Goal: Entertainment & Leisure: Consume media (video, audio)

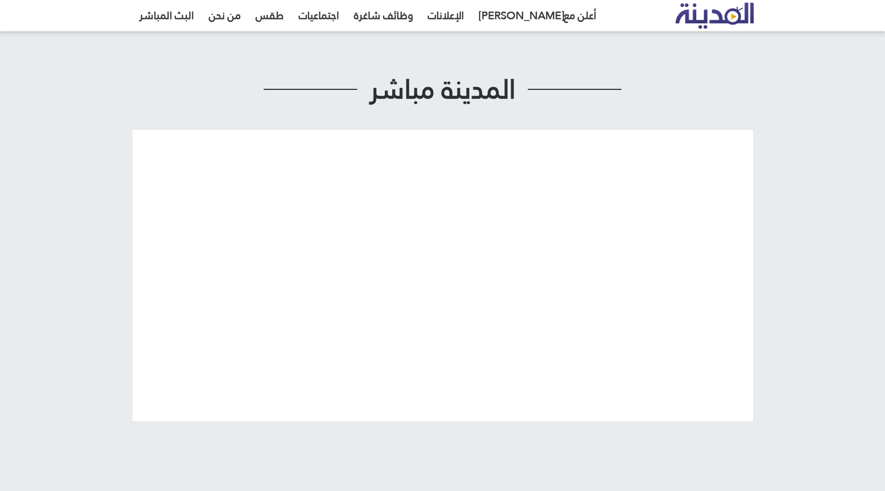
scroll to position [53, 0]
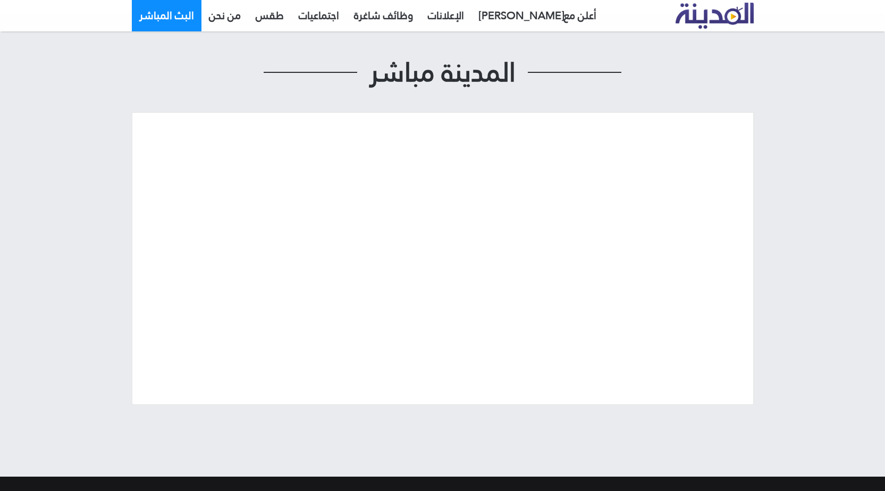
click at [180, 11] on link "البث المباشر" at bounding box center [167, 15] width 70 height 32
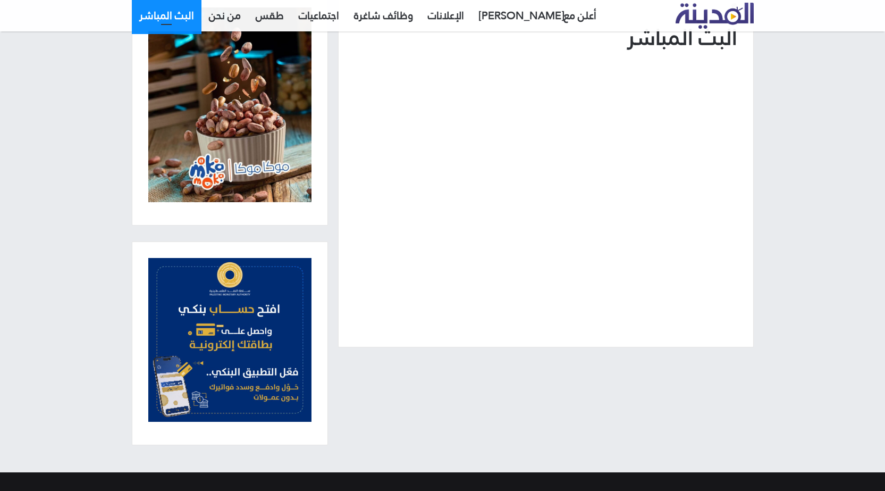
scroll to position [106, 0]
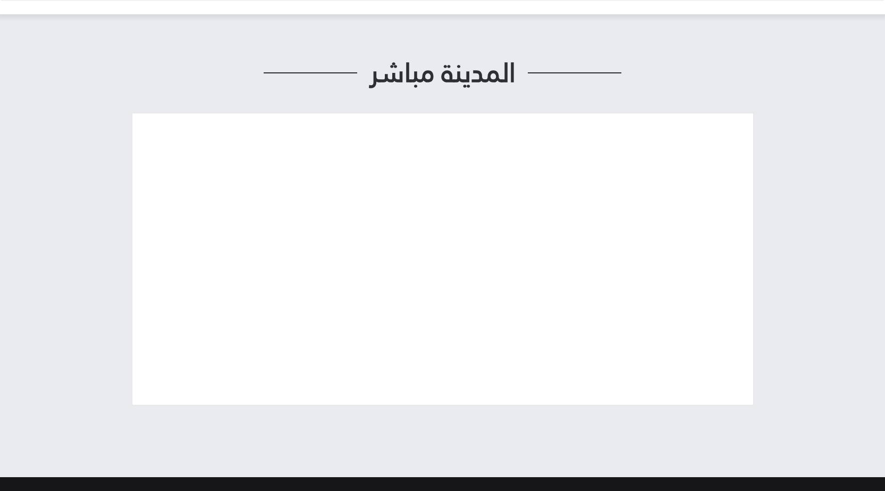
scroll to position [53, 0]
